Goal: Find specific page/section: Find specific page/section

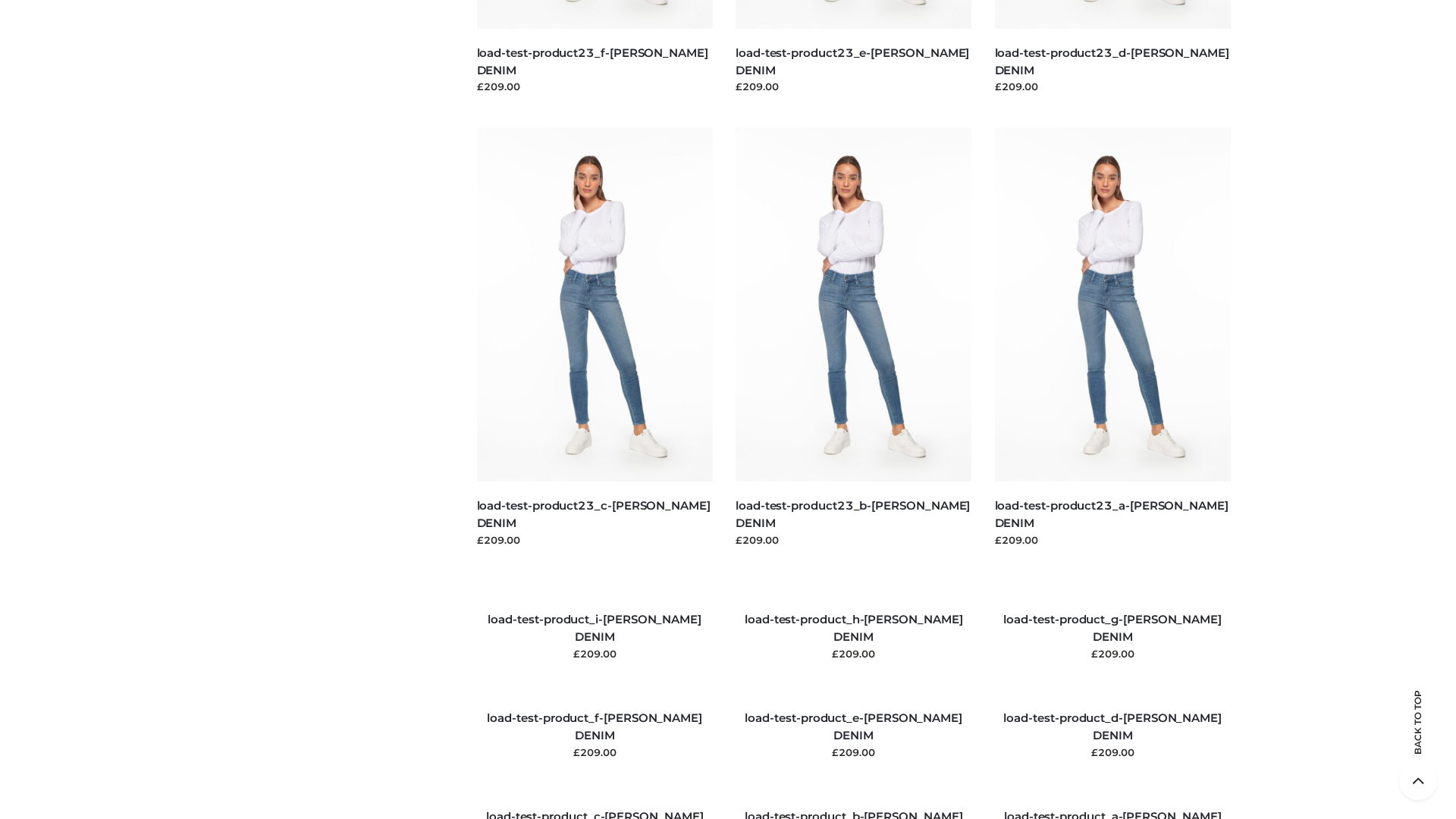
scroll to position [1740, 0]
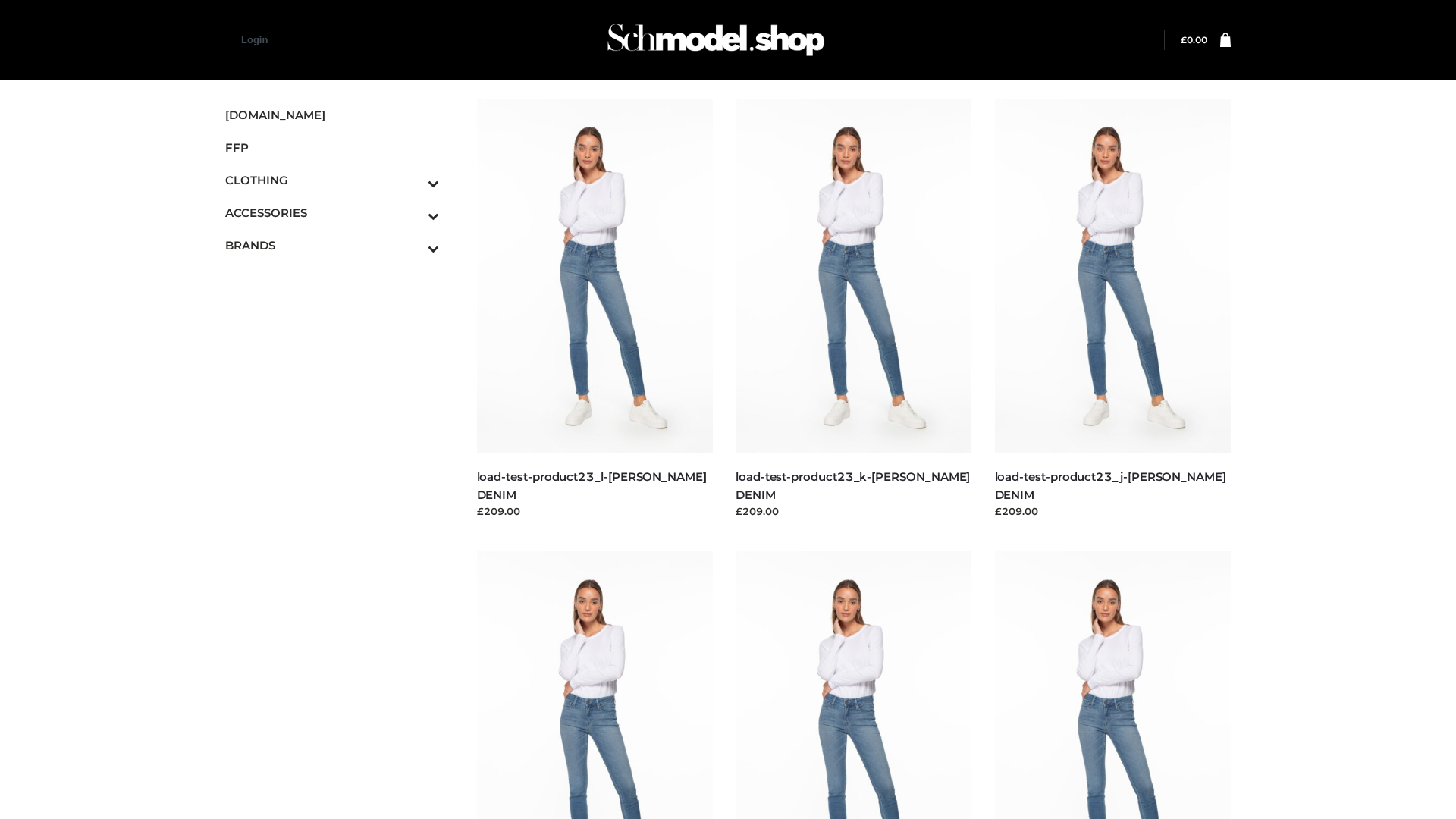
scroll to position [1331, 0]
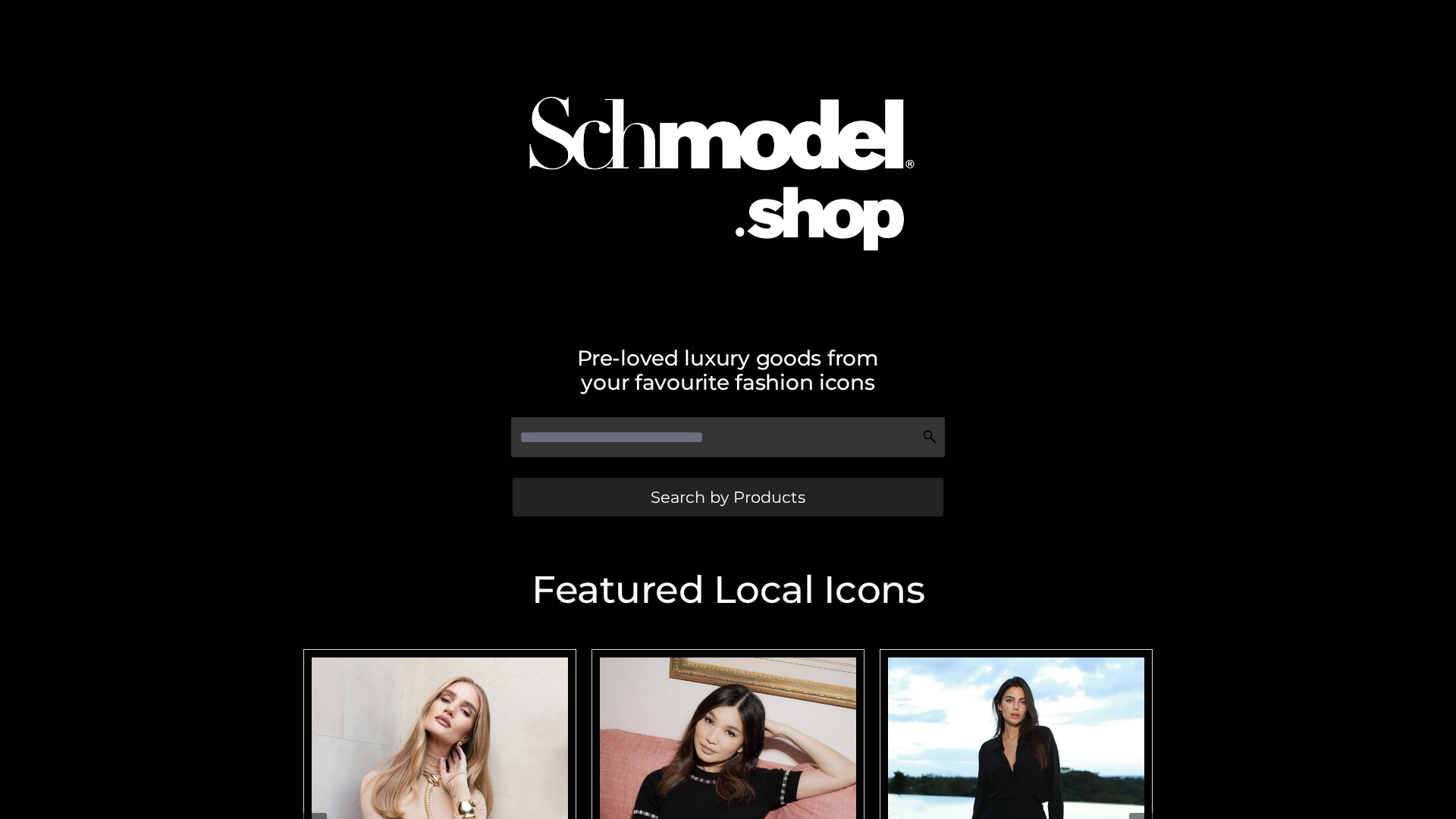
click at [728, 497] on span "Search by Products" at bounding box center [728, 497] width 155 height 16
